Goal: Navigation & Orientation: Find specific page/section

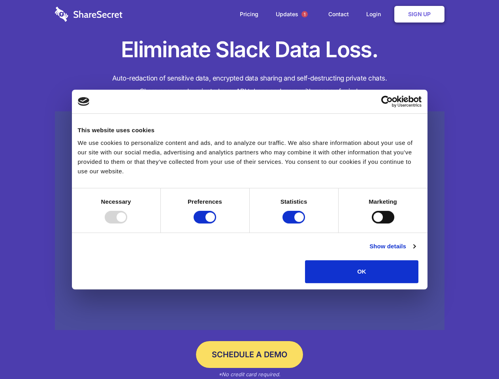
click at [127, 224] on div at bounding box center [116, 217] width 23 height 13
click at [216, 224] on input "Preferences" at bounding box center [205, 217] width 23 height 13
checkbox input "false"
click at [295, 224] on input "Statistics" at bounding box center [294, 217] width 23 height 13
checkbox input "false"
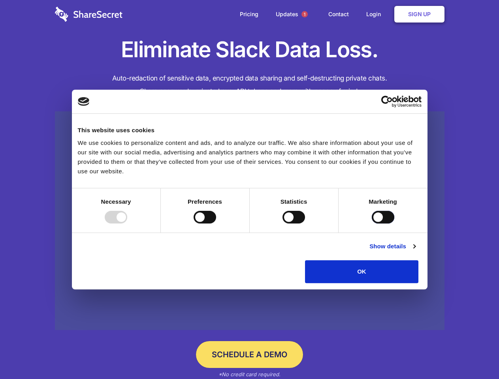
click at [372, 224] on input "Marketing" at bounding box center [383, 217] width 23 height 13
checkbox input "true"
click at [415, 251] on link "Show details" at bounding box center [392, 246] width 46 height 9
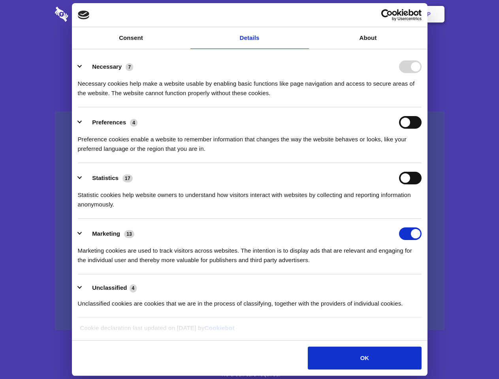
click at [422, 107] on li "Necessary 7 Necessary cookies help make a website usable by enabling basic func…" at bounding box center [250, 80] width 344 height 56
click at [304, 14] on span "1" at bounding box center [305, 14] width 6 height 6
